Goal: Transaction & Acquisition: Subscribe to service/newsletter

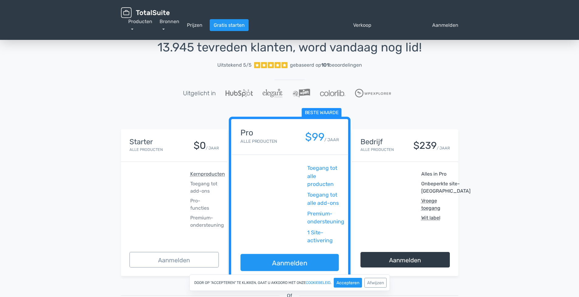
click at [180, 137] on div "Starter Alle producten $0 / JAAR" at bounding box center [174, 145] width 106 height 33
click at [167, 184] on font "dichtbij" at bounding box center [159, 183] width 58 height 7
click at [182, 258] on font "Aanmelden" at bounding box center [174, 259] width 32 height 7
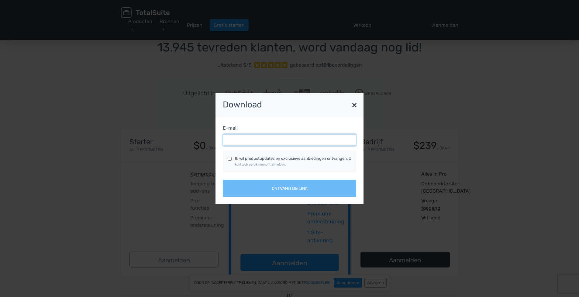
click at [248, 139] on input "E-mail" at bounding box center [289, 140] width 133 height 12
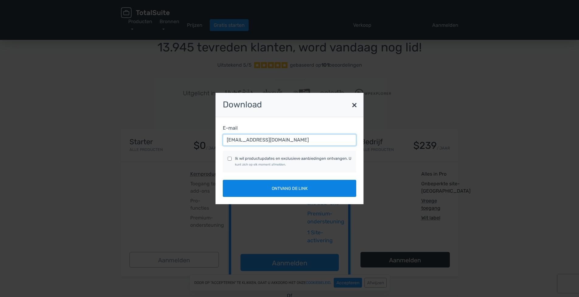
type input "bram@burgerkrachtcentrale.nl"
click at [311, 192] on button "Ontvang de link" at bounding box center [289, 188] width 133 height 17
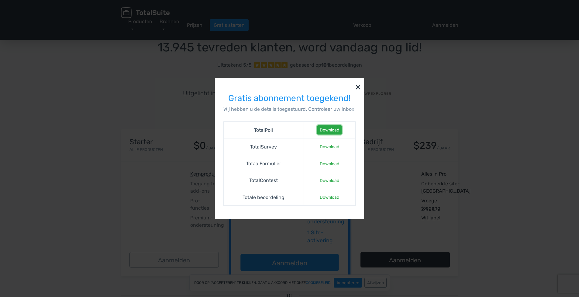
click at [337, 131] on font "Download" at bounding box center [329, 129] width 19 height 5
click at [356, 88] on font "×" at bounding box center [357, 87] width 5 height 12
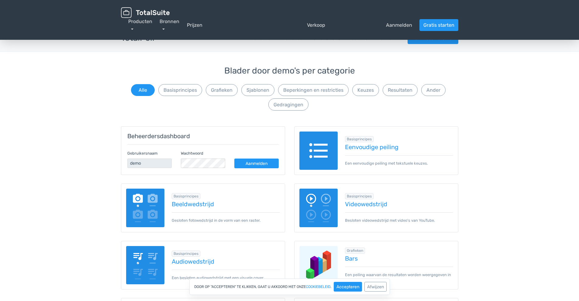
click at [324, 147] on img at bounding box center [319, 151] width 39 height 39
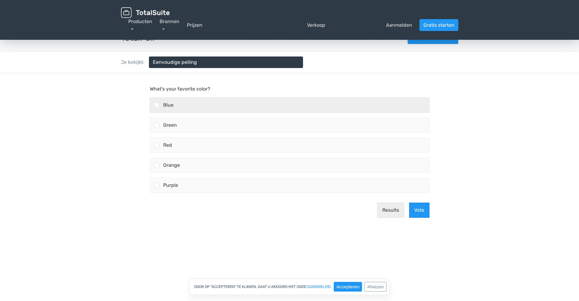
click at [158, 104] on div at bounding box center [157, 105] width 6 height 6
click at [157, 105] on input "Blue" at bounding box center [157, 105] width 0 height 0
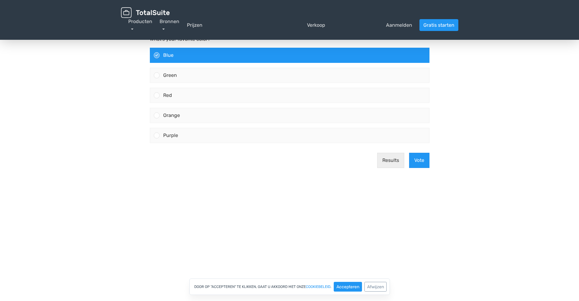
scroll to position [61, 0]
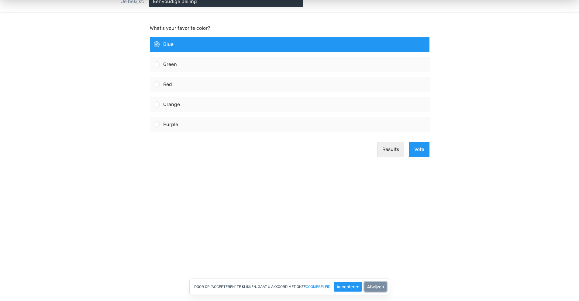
click at [382, 286] on font "Afwijzen" at bounding box center [375, 287] width 17 height 5
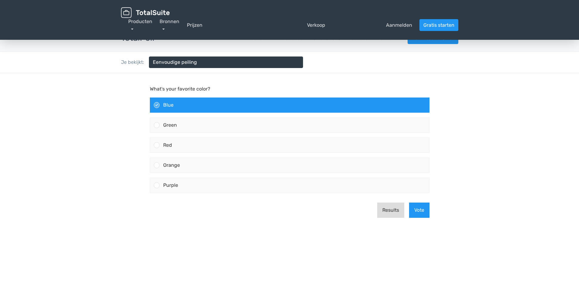
click at [386, 207] on button "Results" at bounding box center [390, 210] width 27 height 15
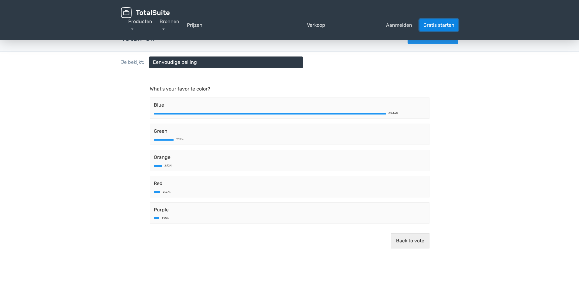
click at [452, 24] on font "Gratis starten" at bounding box center [439, 25] width 31 height 6
